Goal: Transaction & Acquisition: Purchase product/service

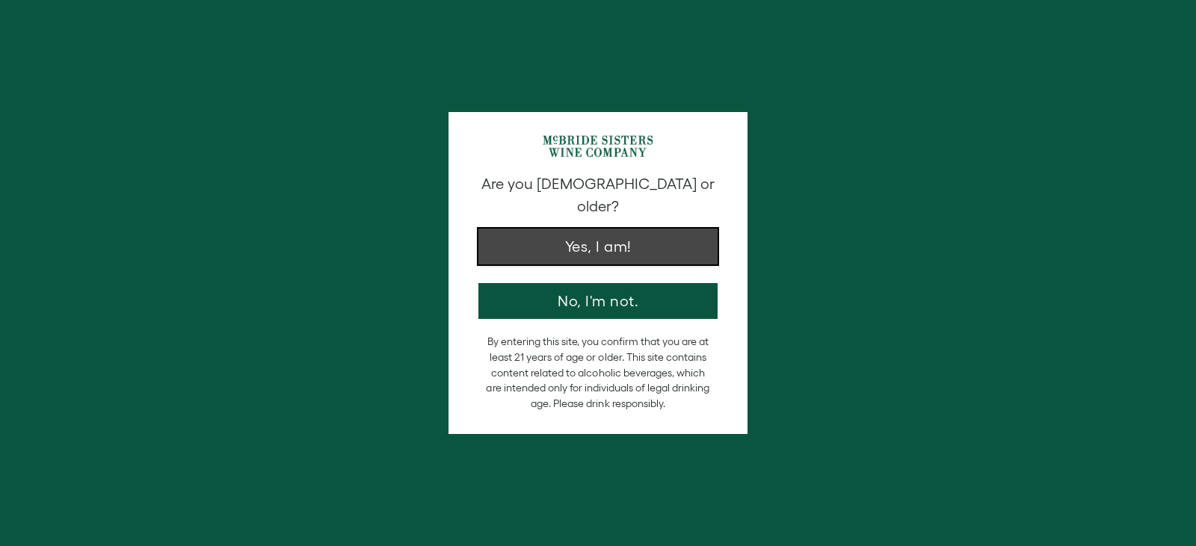
click at [603, 241] on button "Yes, I am!" at bounding box center [597, 247] width 239 height 36
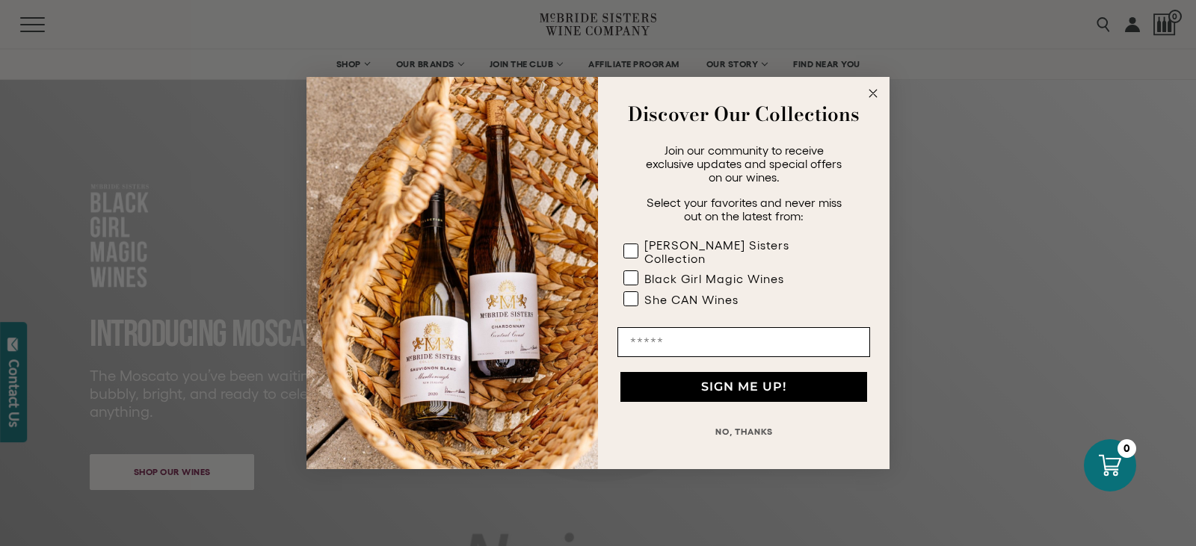
click at [725, 417] on button "NO, THANKS" at bounding box center [743, 432] width 253 height 30
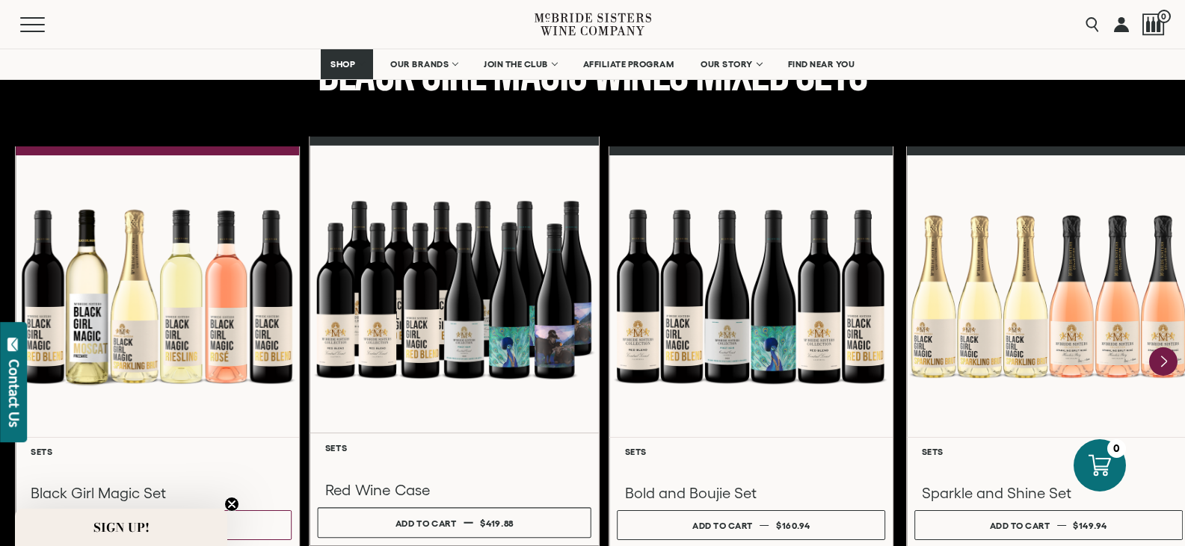
scroll to position [2018, 0]
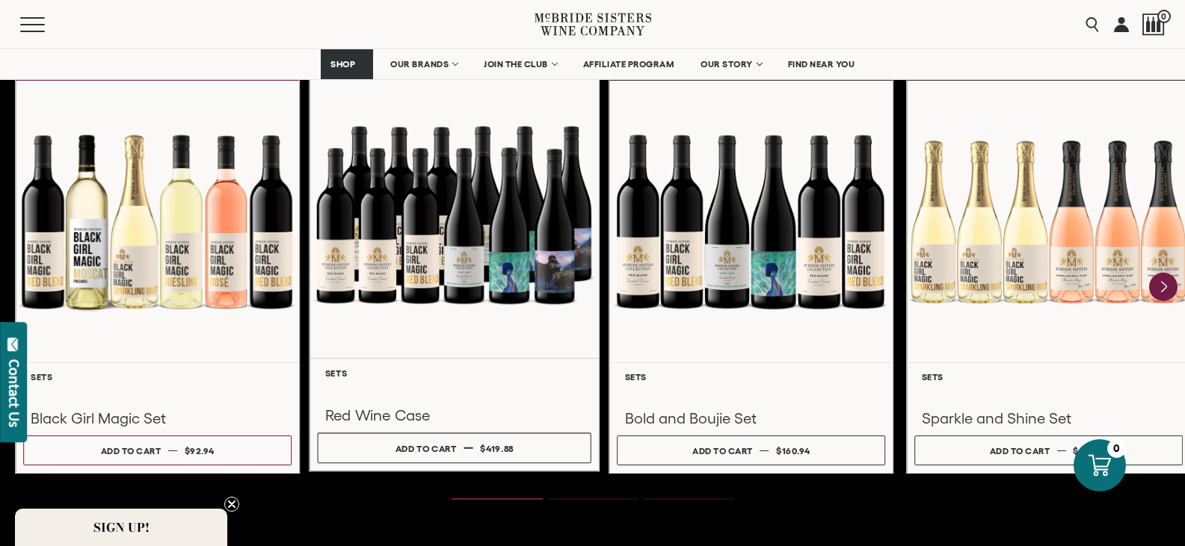
click at [407, 275] on div at bounding box center [453, 215] width 289 height 288
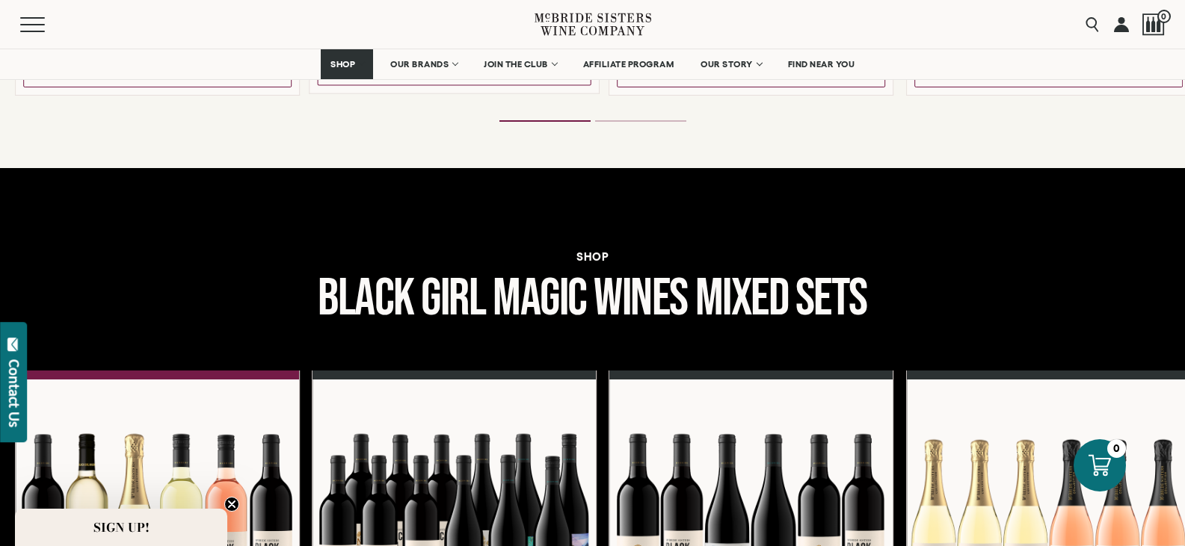
scroll to position [1345, 0]
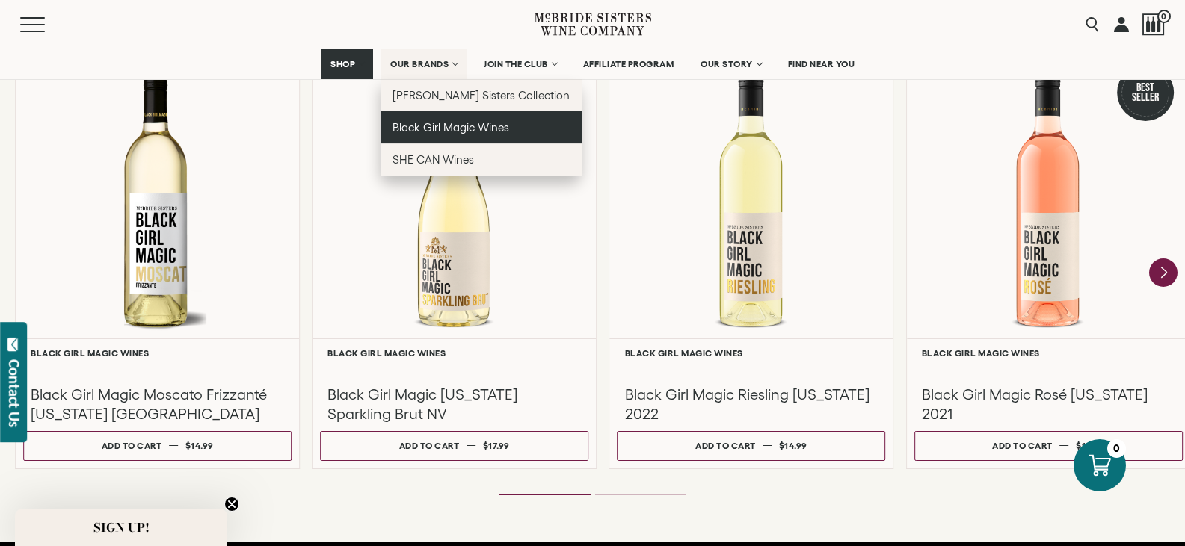
click at [444, 133] on span "Black Girl Magic Wines" at bounding box center [450, 127] width 117 height 13
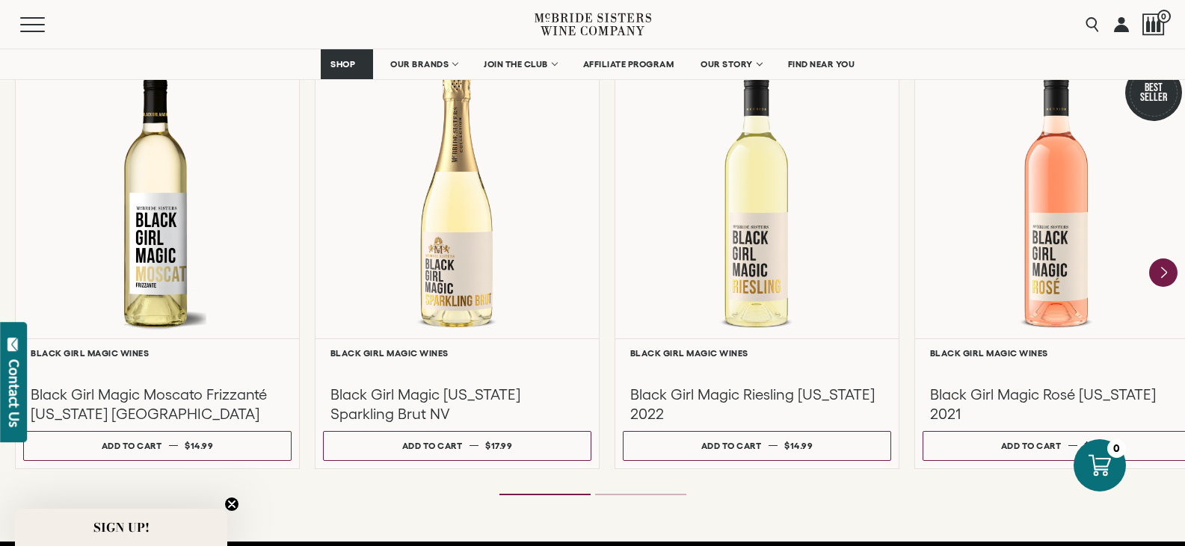
scroll to position [1420, 0]
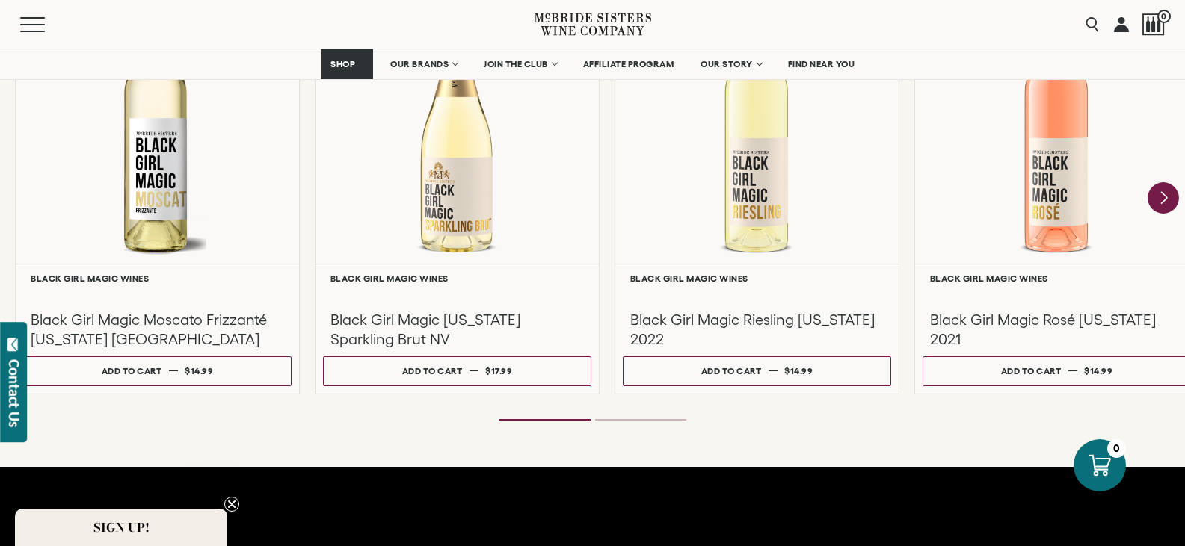
click at [1164, 210] on icon "Next" at bounding box center [1162, 197] width 31 height 31
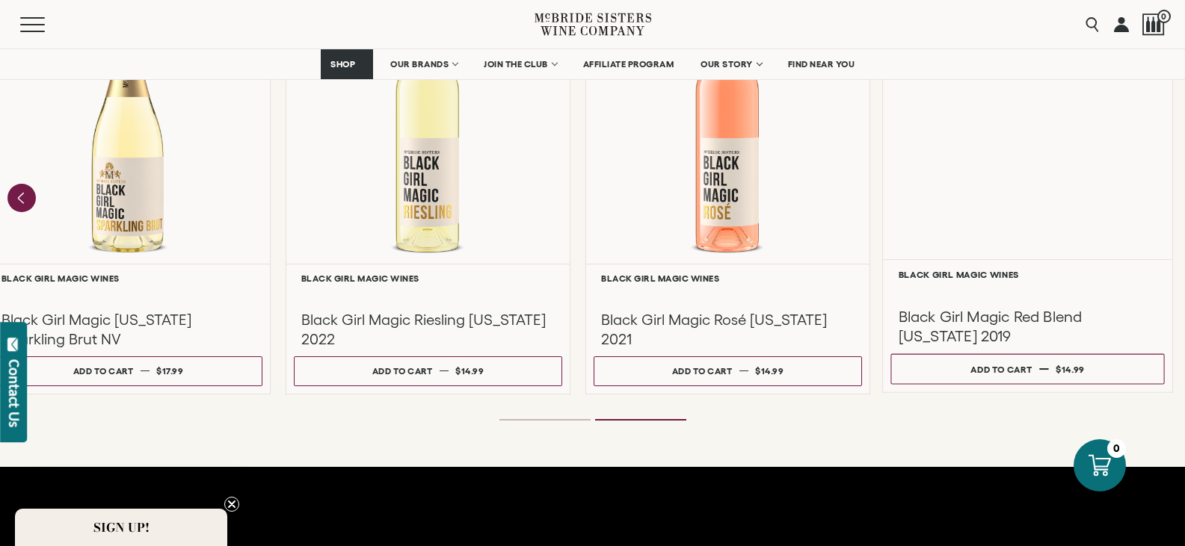
scroll to position [1196, 0]
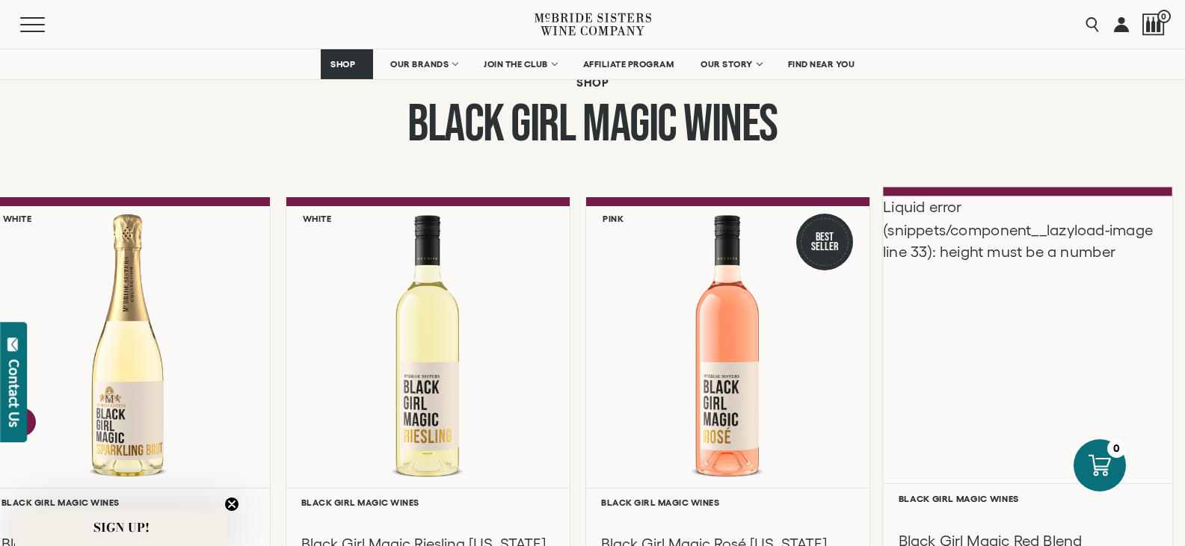
click at [983, 354] on div "Liquid error (snippets/component__lazyload-image line 33): height must be a num…" at bounding box center [1027, 340] width 289 height 288
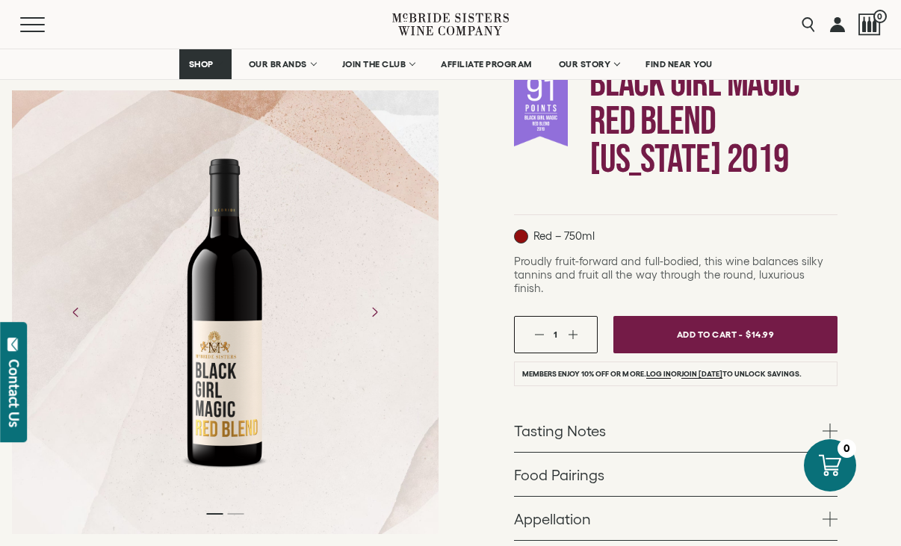
scroll to position [224, 0]
